Goal: Information Seeking & Learning: Learn about a topic

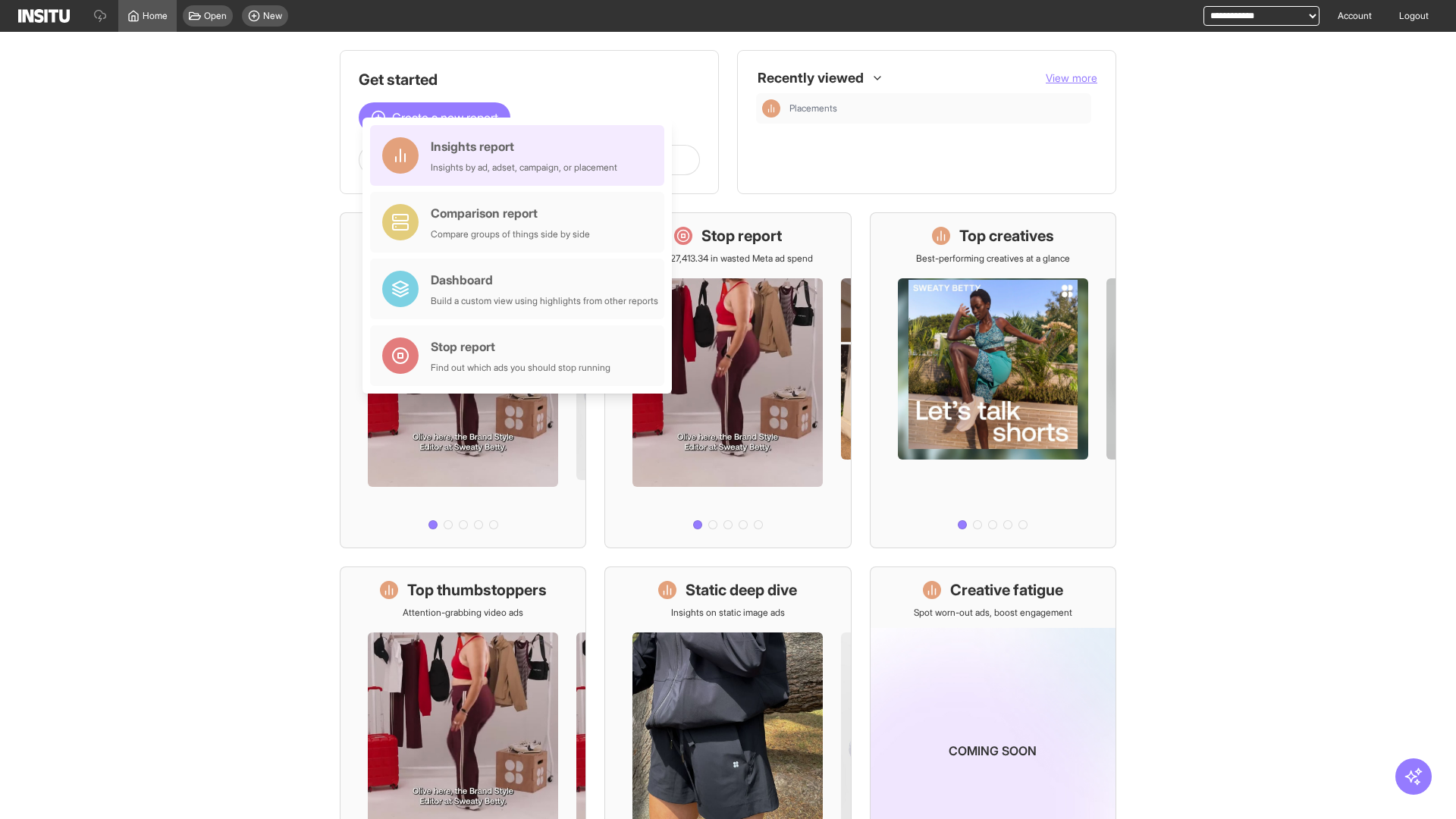
click at [521, 155] on div "Insights report Insights by ad, adset, campaign, or placement" at bounding box center [524, 155] width 186 height 36
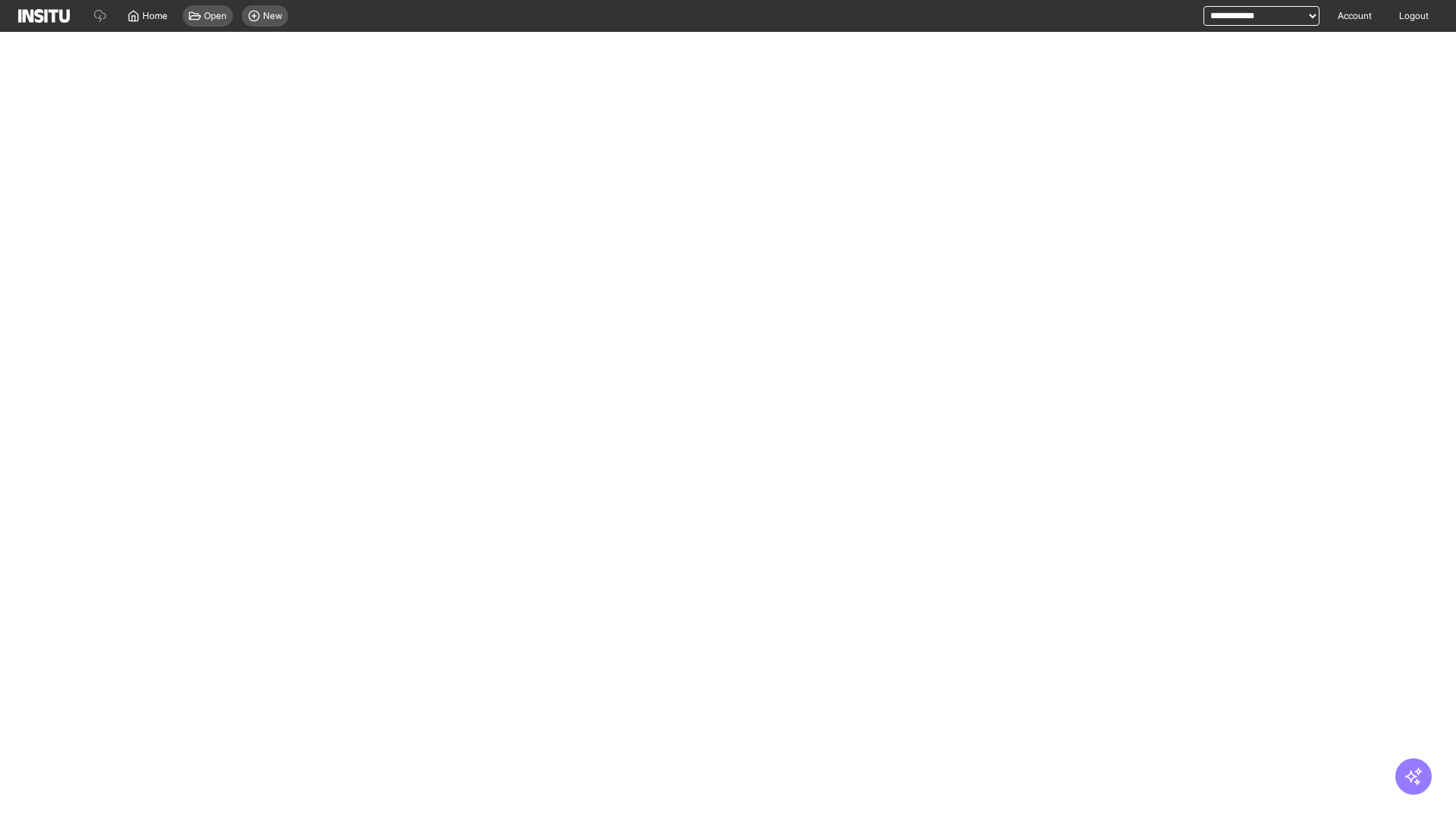
select select "**"
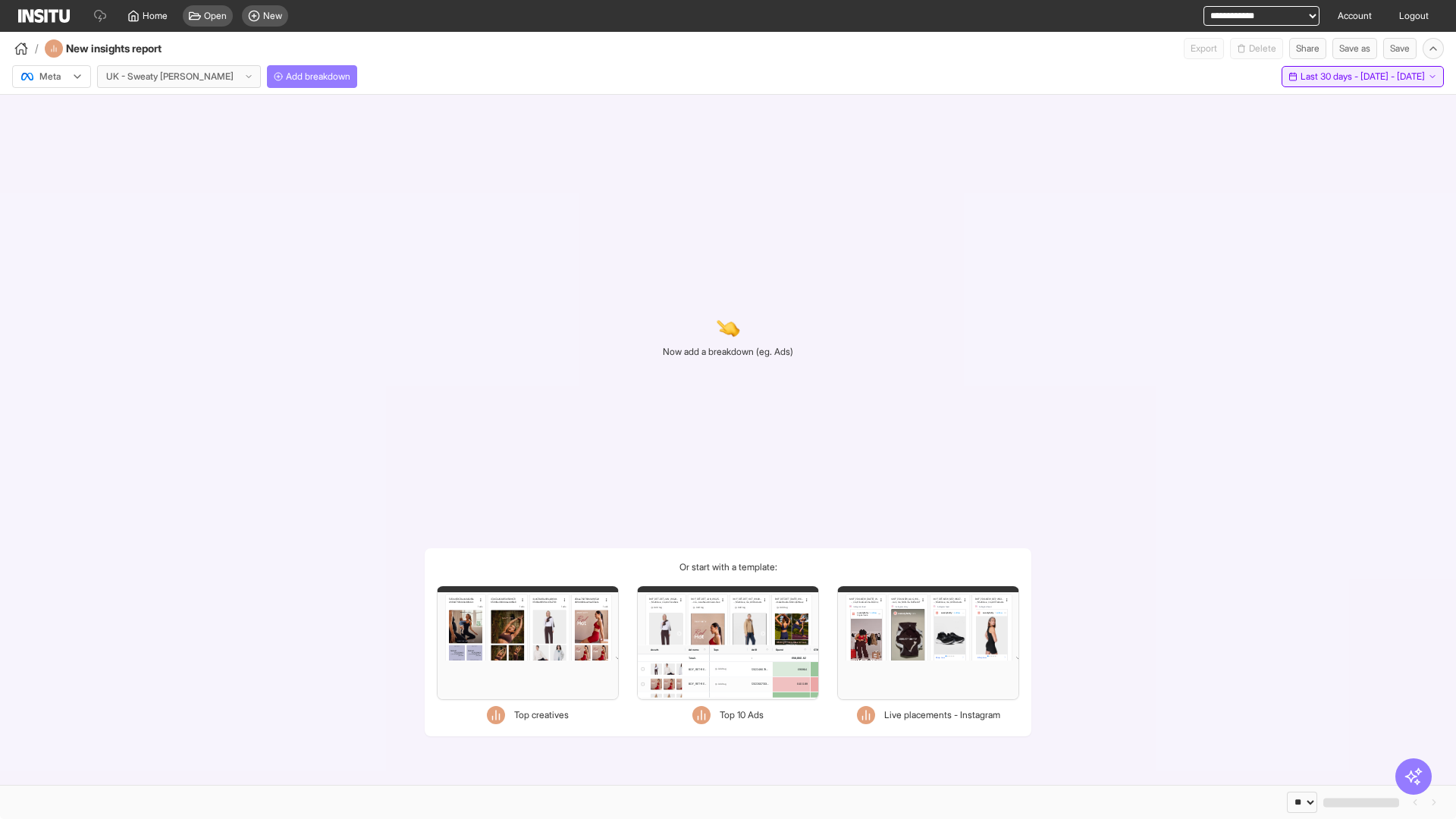
click at [1331, 77] on span "Last 30 days - [DATE] - [DATE]" at bounding box center [1363, 76] width 124 height 12
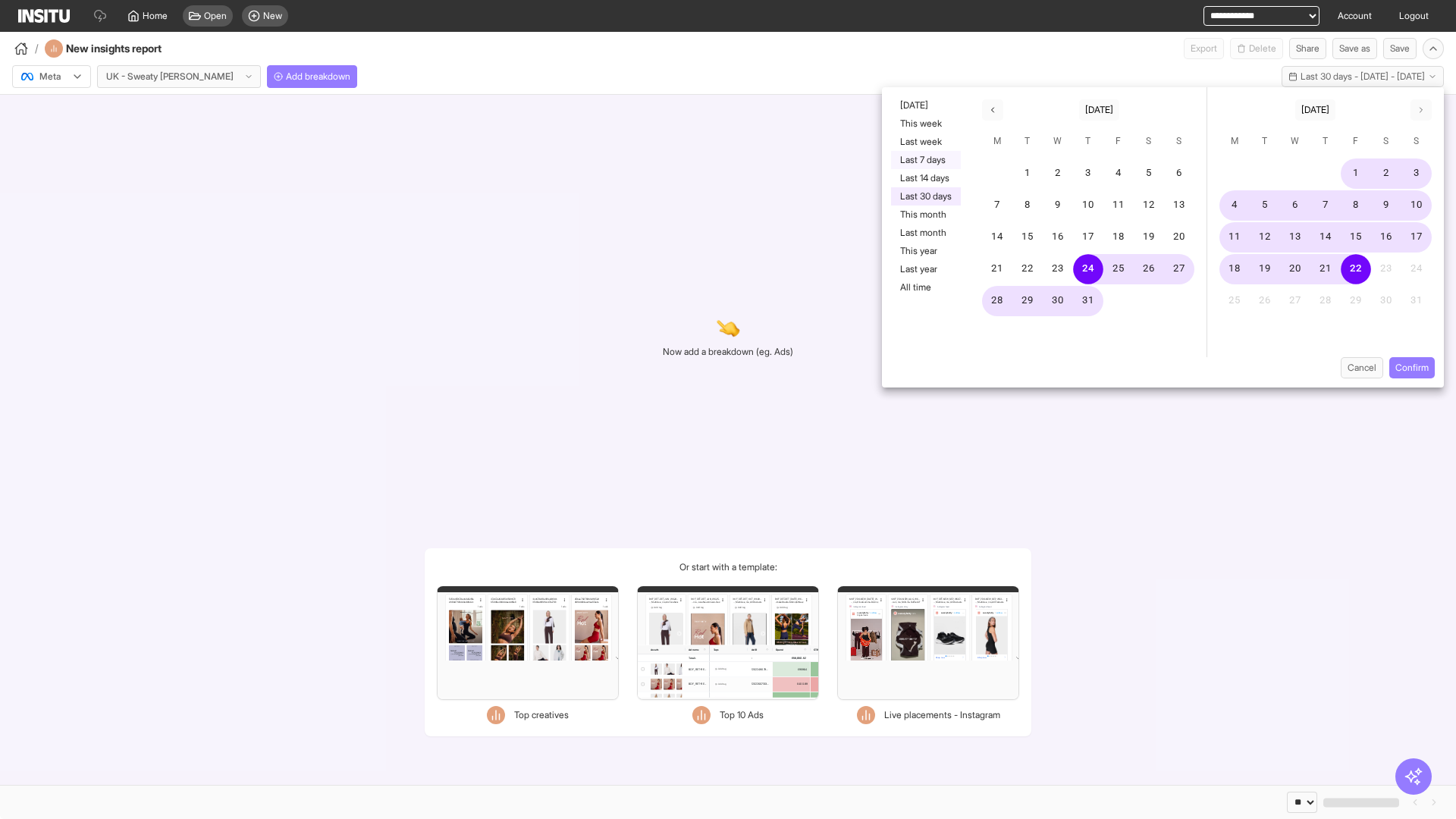
click at [924, 160] on button "Last 7 days" at bounding box center [925, 160] width 70 height 18
